Goal: Book appointment/travel/reservation

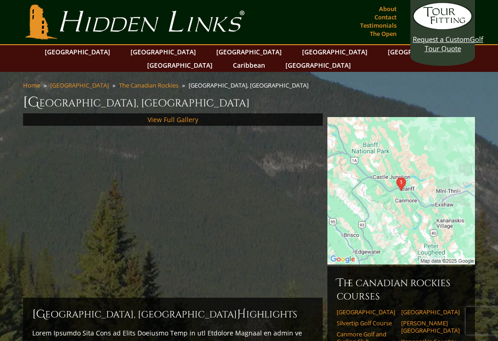
click at [173, 115] on link "View Full Gallery" at bounding box center [173, 119] width 51 height 9
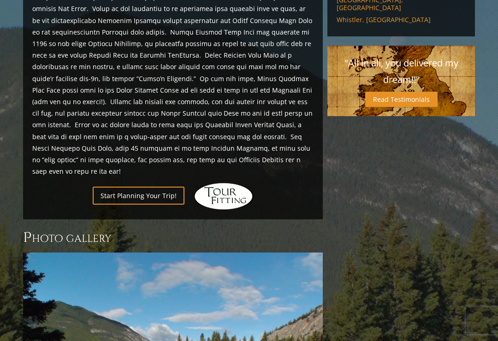
scroll to position [469, 0]
click at [144, 187] on link "Start Planning Your Trip!" at bounding box center [139, 196] width 92 height 18
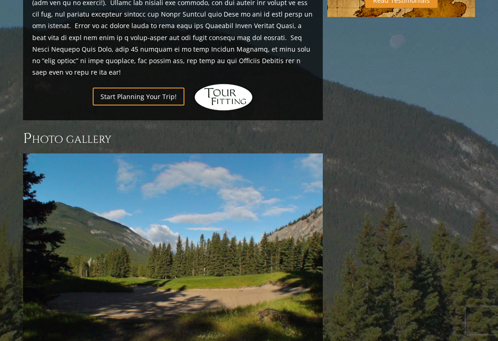
scroll to position [568, 0]
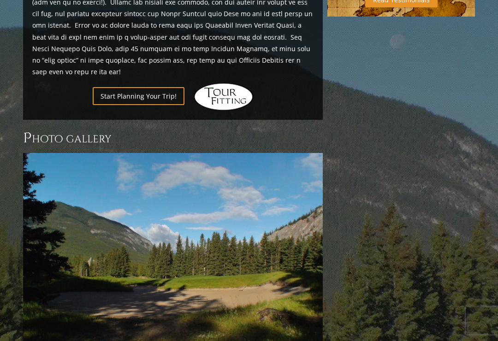
click at [262, 282] on img at bounding box center [173, 266] width 300 height 225
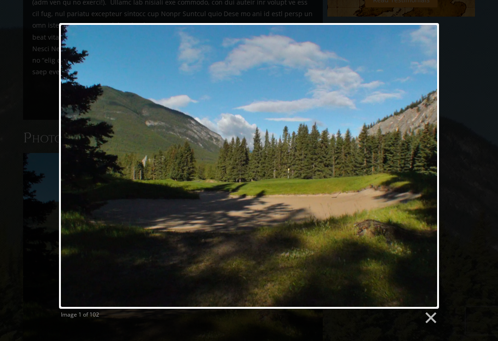
click at [433, 320] on link at bounding box center [430, 318] width 14 height 14
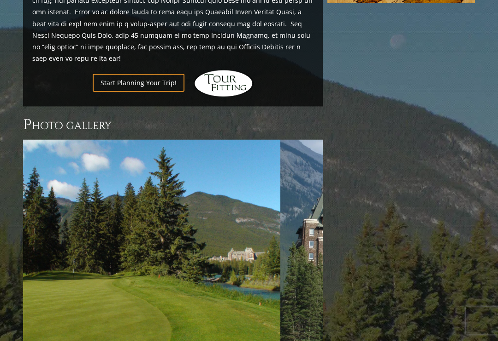
scroll to position [582, 0]
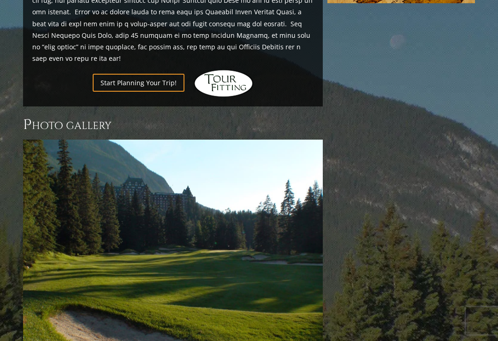
click at [311, 218] on img at bounding box center [173, 252] width 300 height 225
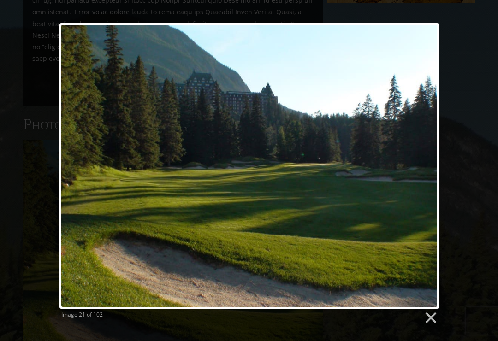
click at [469, 162] on div "Image 21 of 102" at bounding box center [249, 174] width 498 height 302
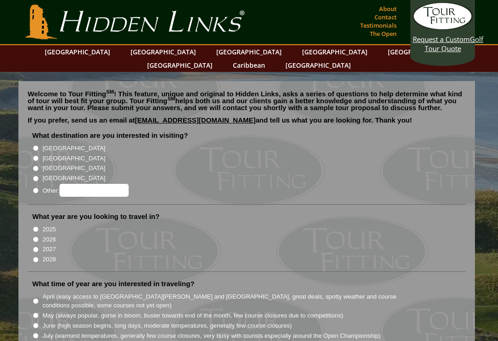
click at [36, 145] on input "[GEOGRAPHIC_DATA]" at bounding box center [36, 148] width 6 height 6
radio input "true"
click at [36, 236] on input "2026" at bounding box center [36, 239] width 6 height 6
radio input "true"
